Goal: Information Seeking & Learning: Learn about a topic

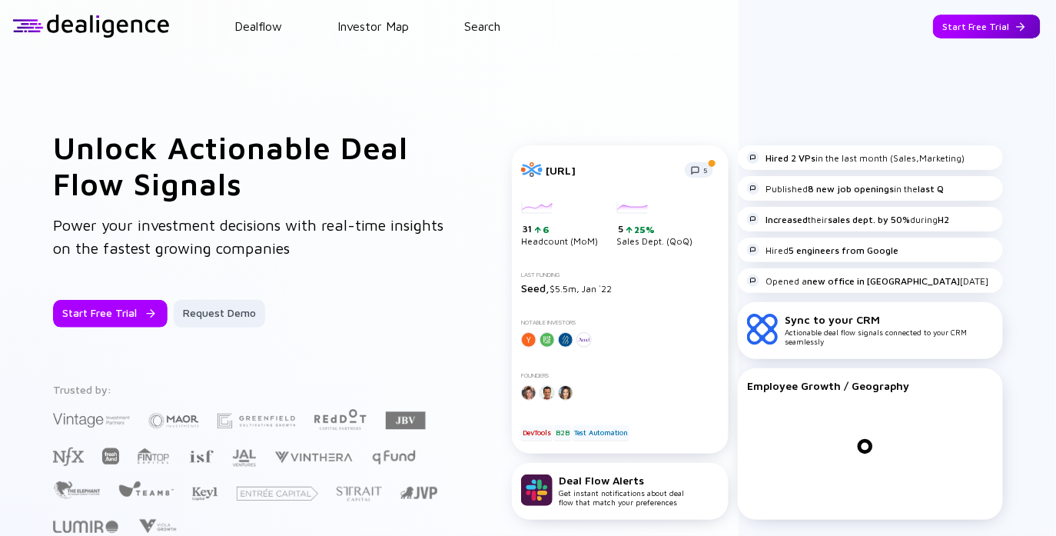
click at [969, 21] on div "Start Free Trial" at bounding box center [987, 27] width 108 height 24
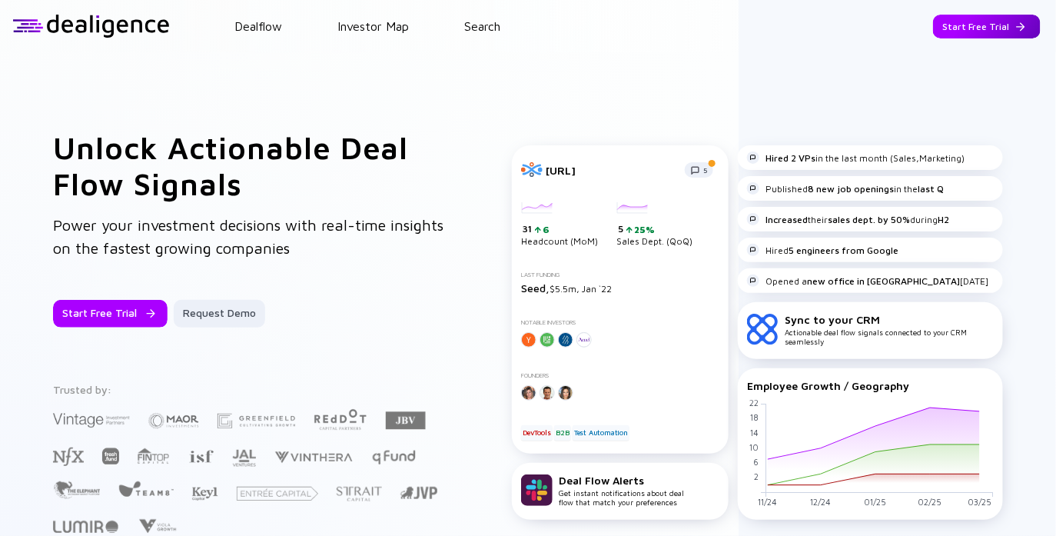
click at [968, 22] on div "Start Free Trial" at bounding box center [987, 27] width 108 height 24
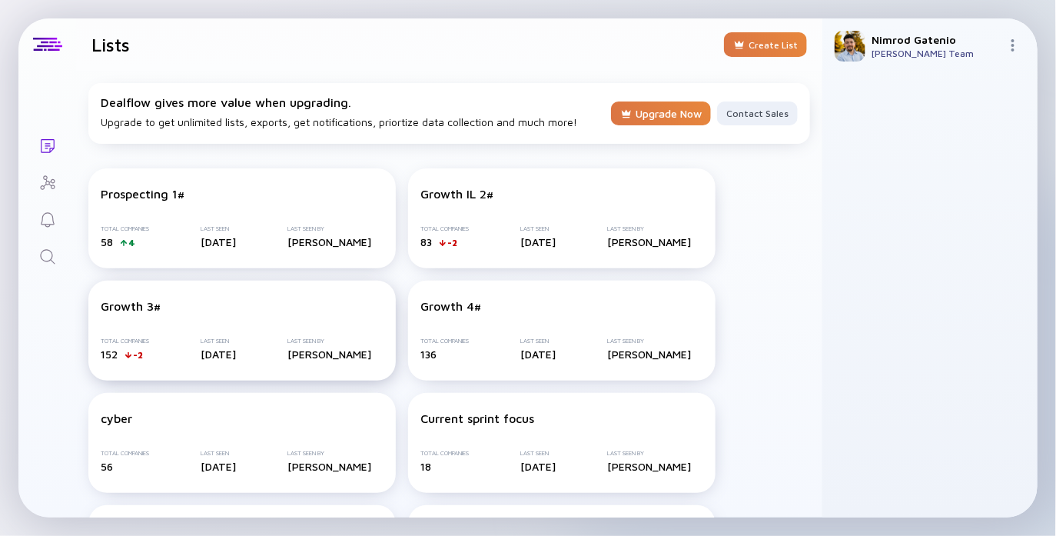
click at [331, 329] on div "Growth 3# Total Companies 152 -2 Last Seen [DATE] Last Seen By [PERSON_NAME]" at bounding box center [241, 331] width 307 height 100
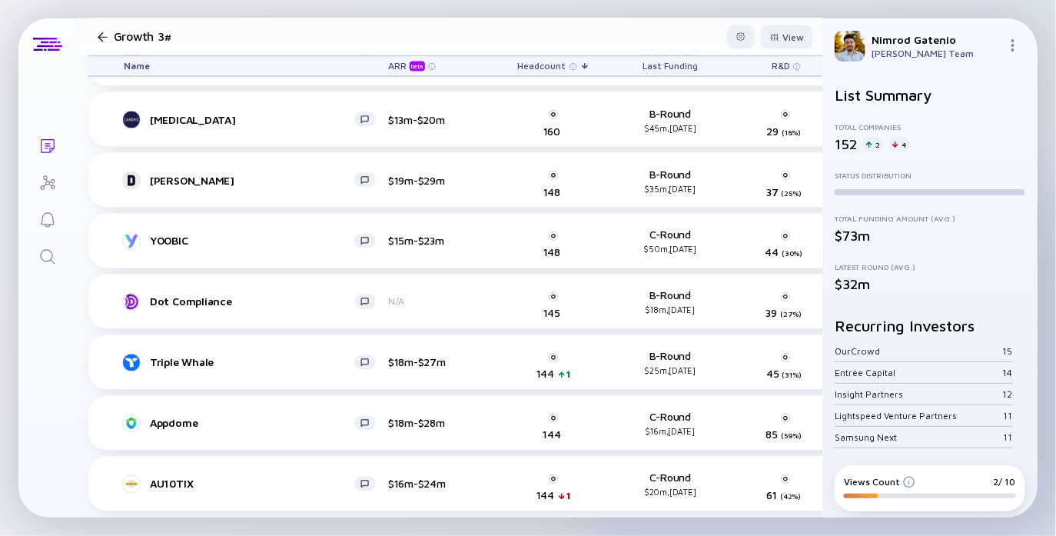
scroll to position [178, 0]
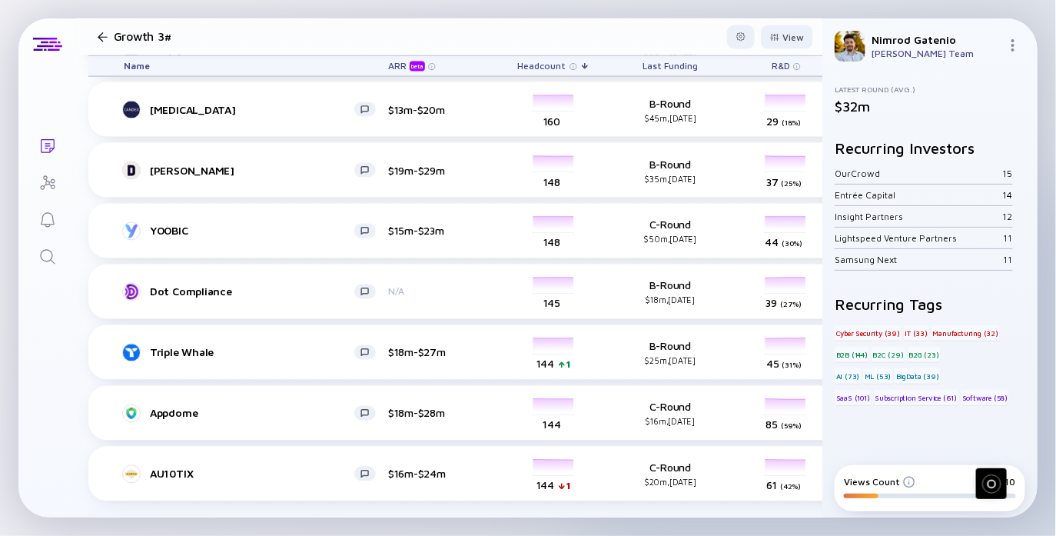
click at [1011, 42] on img at bounding box center [1013, 45] width 12 height 12
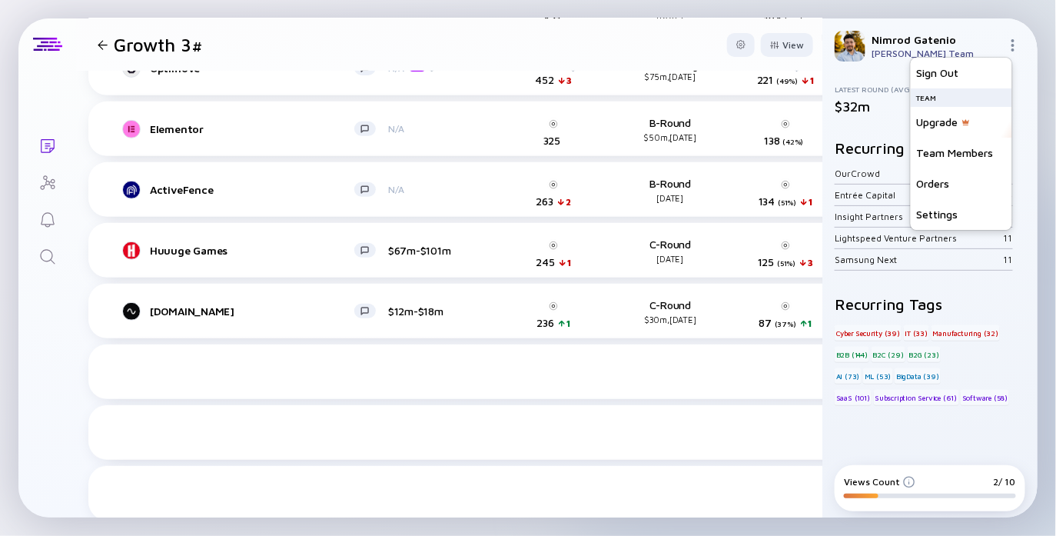
scroll to position [0, 0]
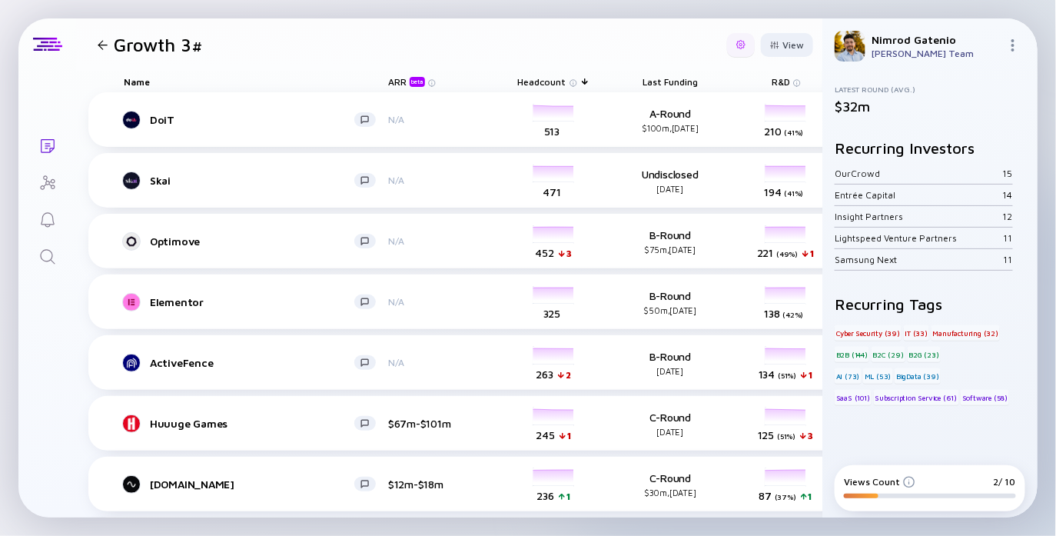
click at [736, 44] on div at bounding box center [740, 44] width 9 height 9
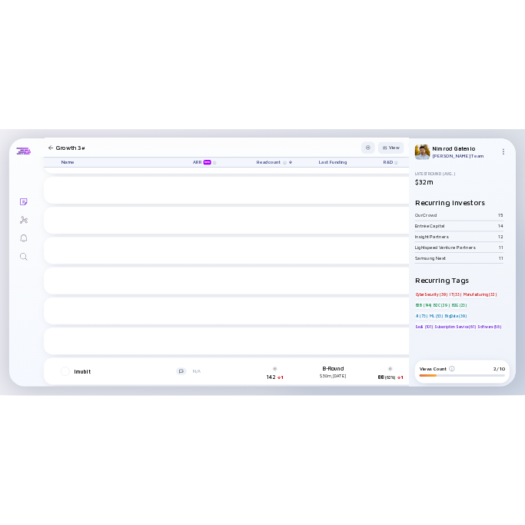
scroll to position [1407, 0]
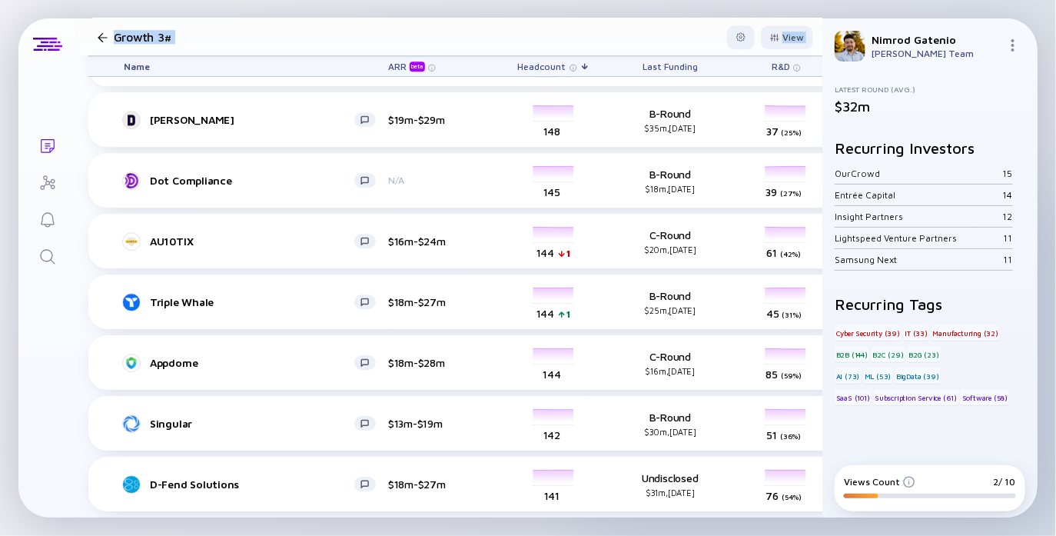
drag, startPoint x: 1054, startPoint y: 58, endPoint x: 813, endPoint y: 67, distance: 240.8
click at [813, 67] on div "Lists Growth 3# View Name ARR beta Headcount Last Funding R&D Growth % (6m) Gro…" at bounding box center [528, 268] width 1056 height 536
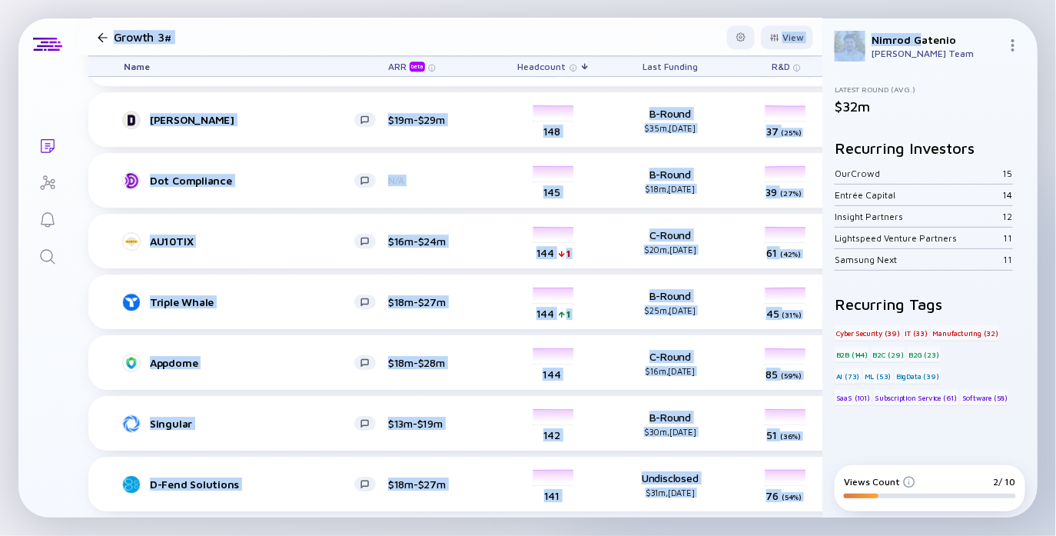
drag, startPoint x: 1054, startPoint y: 31, endPoint x: 918, endPoint y: 35, distance: 136.1
click at [918, 35] on div "Lists Growth 3# View Name ARR beta Headcount Last Funding R&D Growth % (6m) Gro…" at bounding box center [528, 268] width 1056 height 536
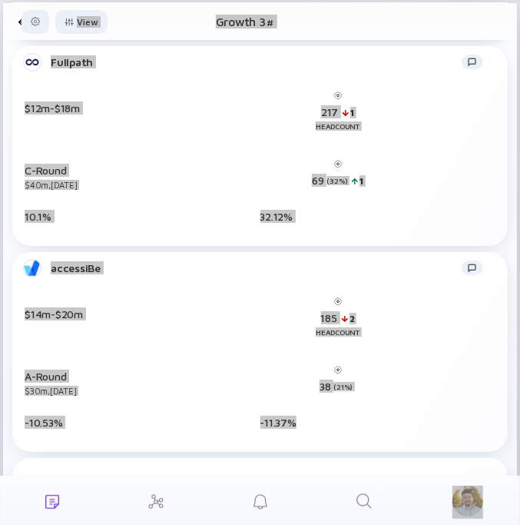
scroll to position [1916, 0]
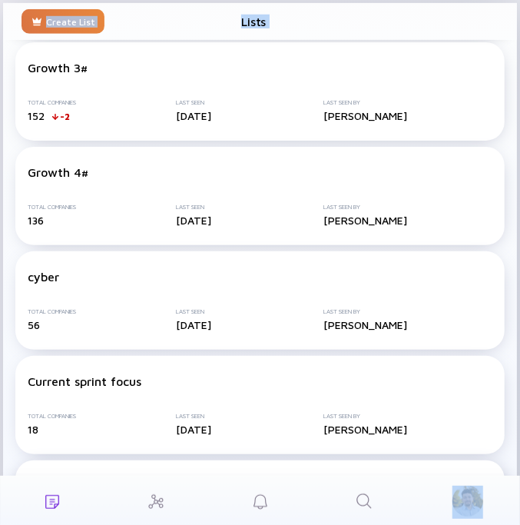
scroll to position [347, 0]
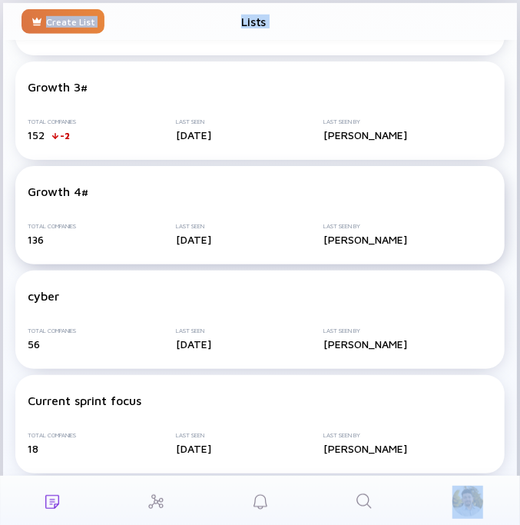
click at [228, 234] on div "[DATE]" at bounding box center [244, 239] width 136 height 13
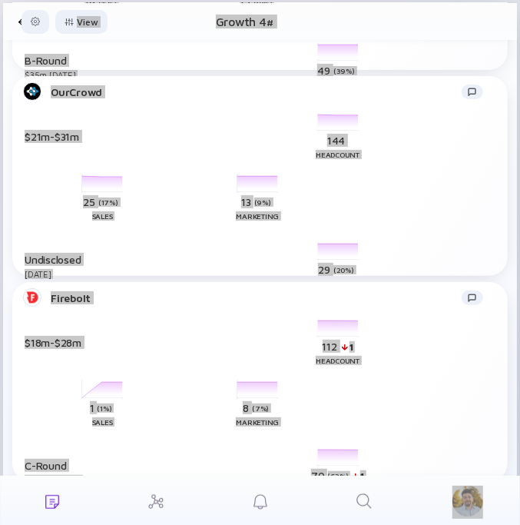
scroll to position [5785, 0]
